Goal: Find specific page/section: Find specific page/section

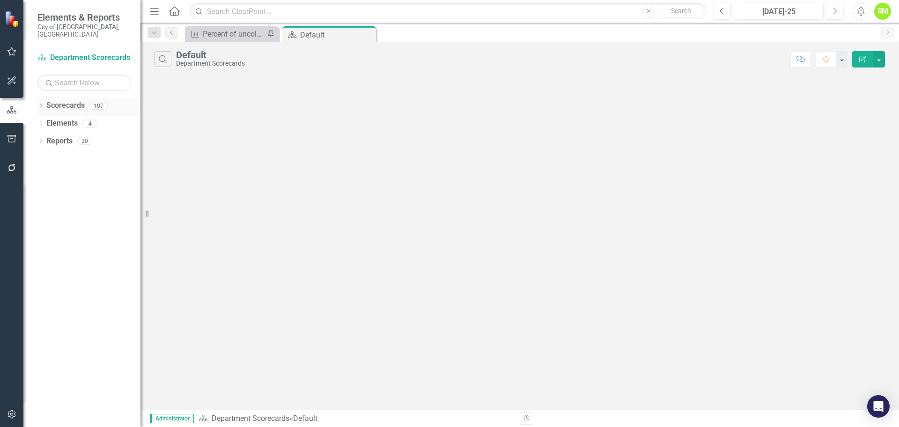
click at [40, 104] on icon "Dropdown" at bounding box center [40, 106] width 7 height 5
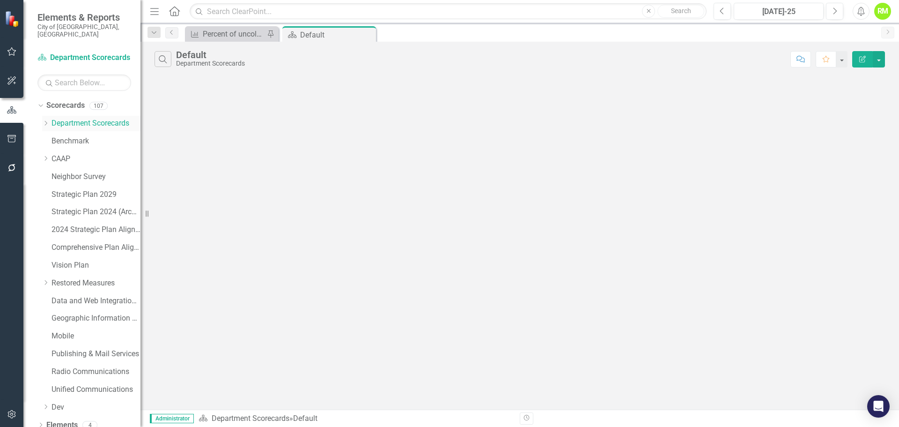
click at [47, 121] on icon at bounding box center [46, 123] width 2 height 5
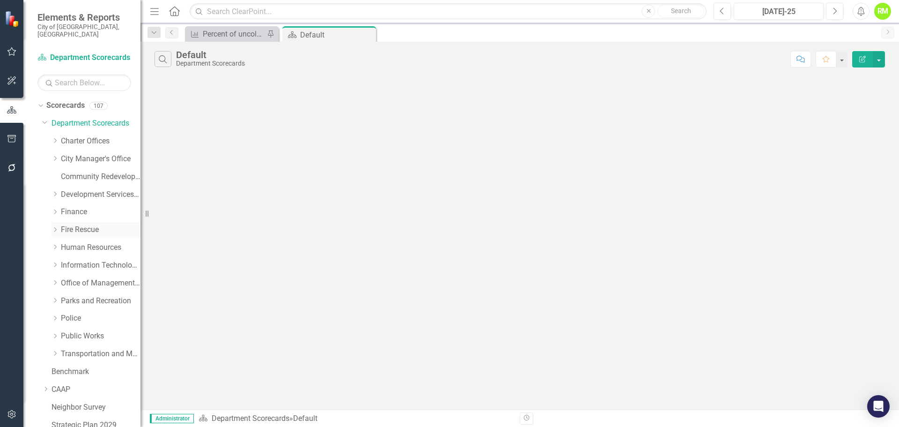
click at [76, 224] on link "Fire Rescue" at bounding box center [101, 229] width 80 height 11
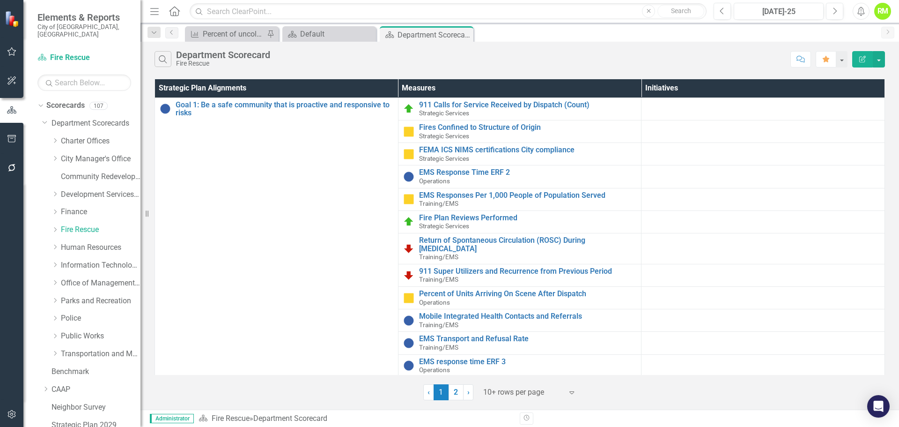
click at [510, 391] on div at bounding box center [523, 392] width 80 height 13
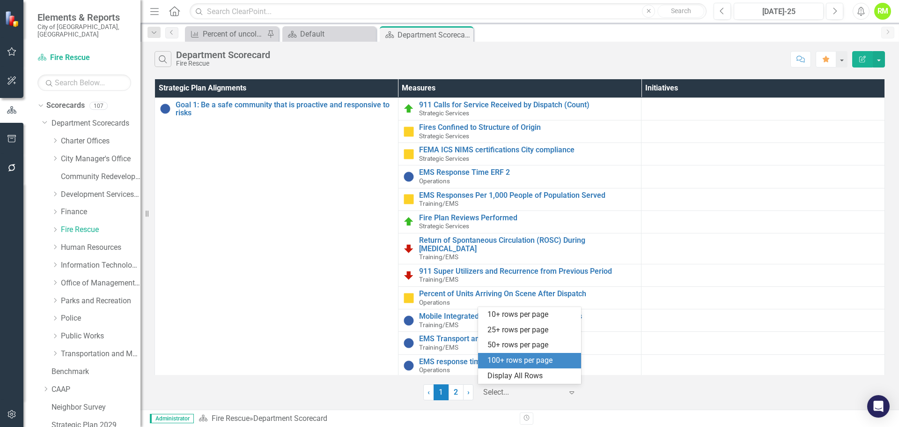
click at [501, 367] on div "100+ rows per page" at bounding box center [529, 360] width 103 height 15
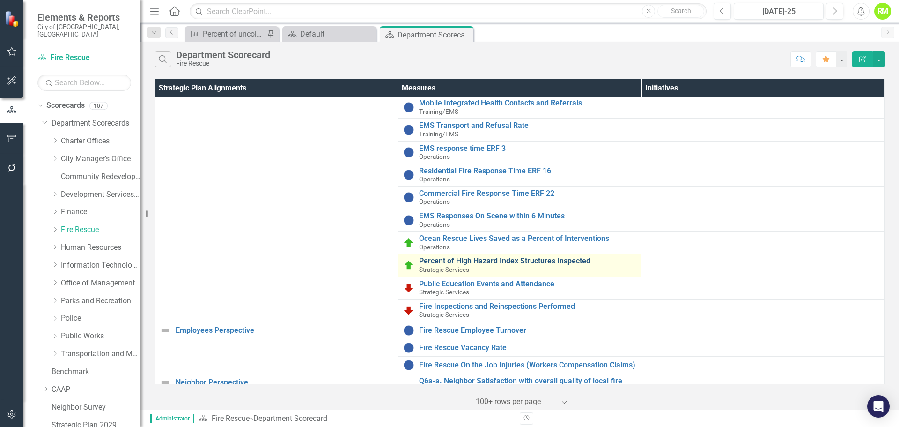
scroll to position [234, 0]
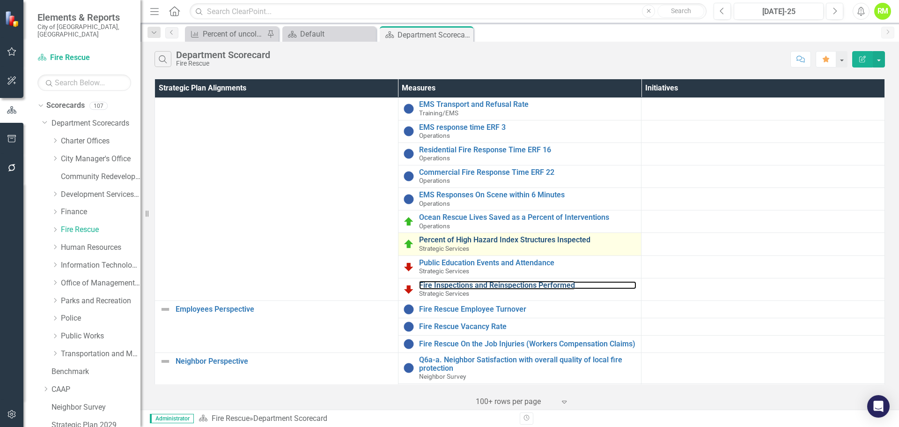
click at [470, 281] on link "Fire Inspections and Reinspections Performed" at bounding box center [528, 285] width 218 height 8
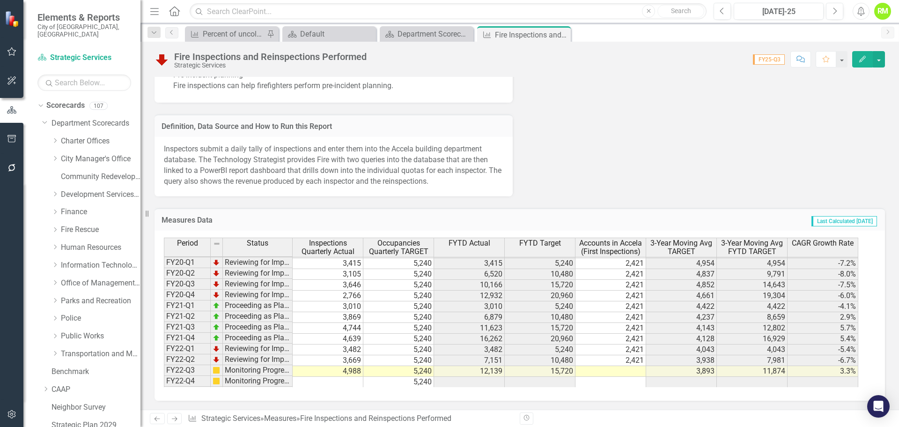
scroll to position [129, 0]
drag, startPoint x: 482, startPoint y: 287, endPoint x: 432, endPoint y: 289, distance: 50.1
click at [482, 287] on td "10,166" at bounding box center [469, 285] width 71 height 11
